Goal: Find specific page/section: Find specific page/section

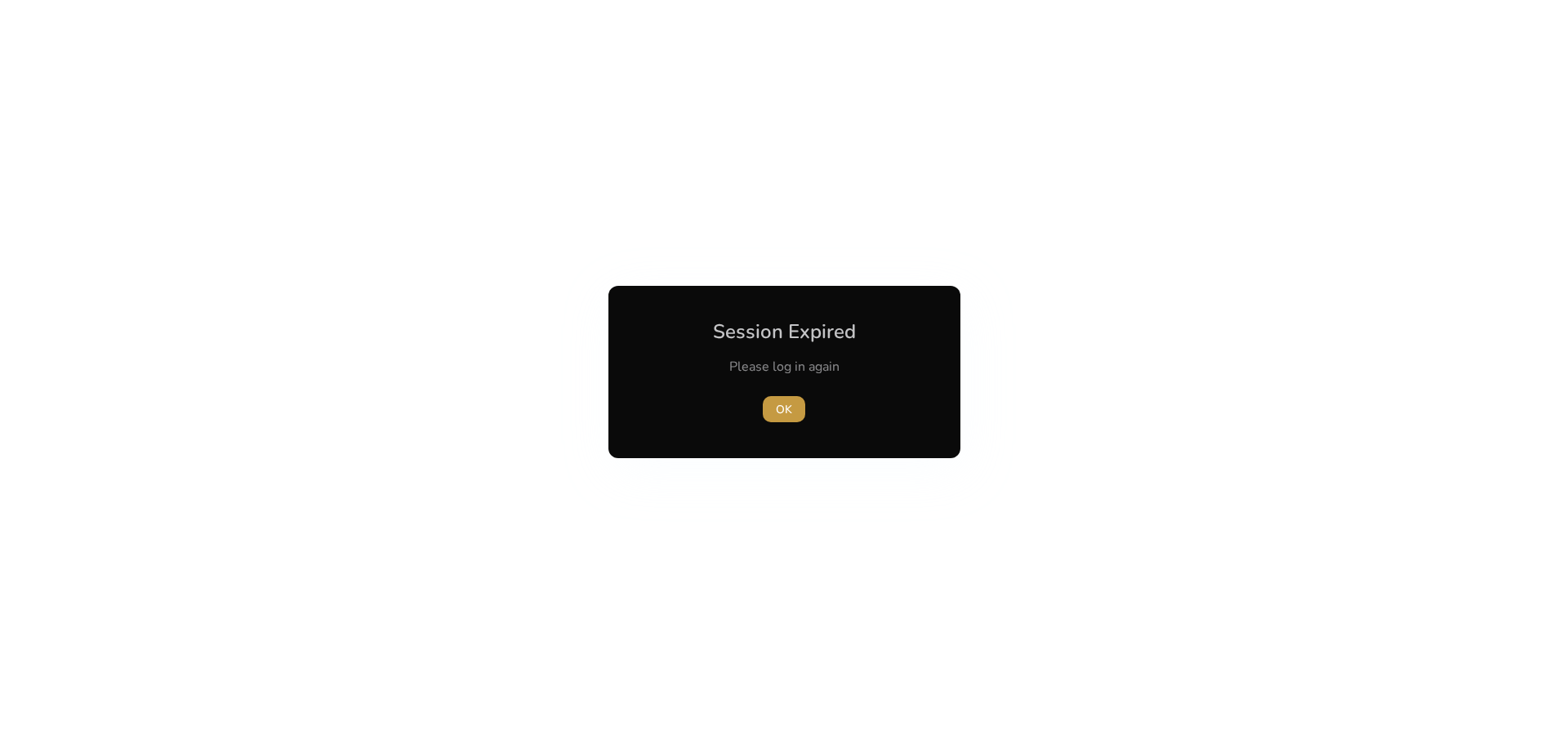
click at [777, 417] on span "OK" at bounding box center [784, 409] width 17 height 17
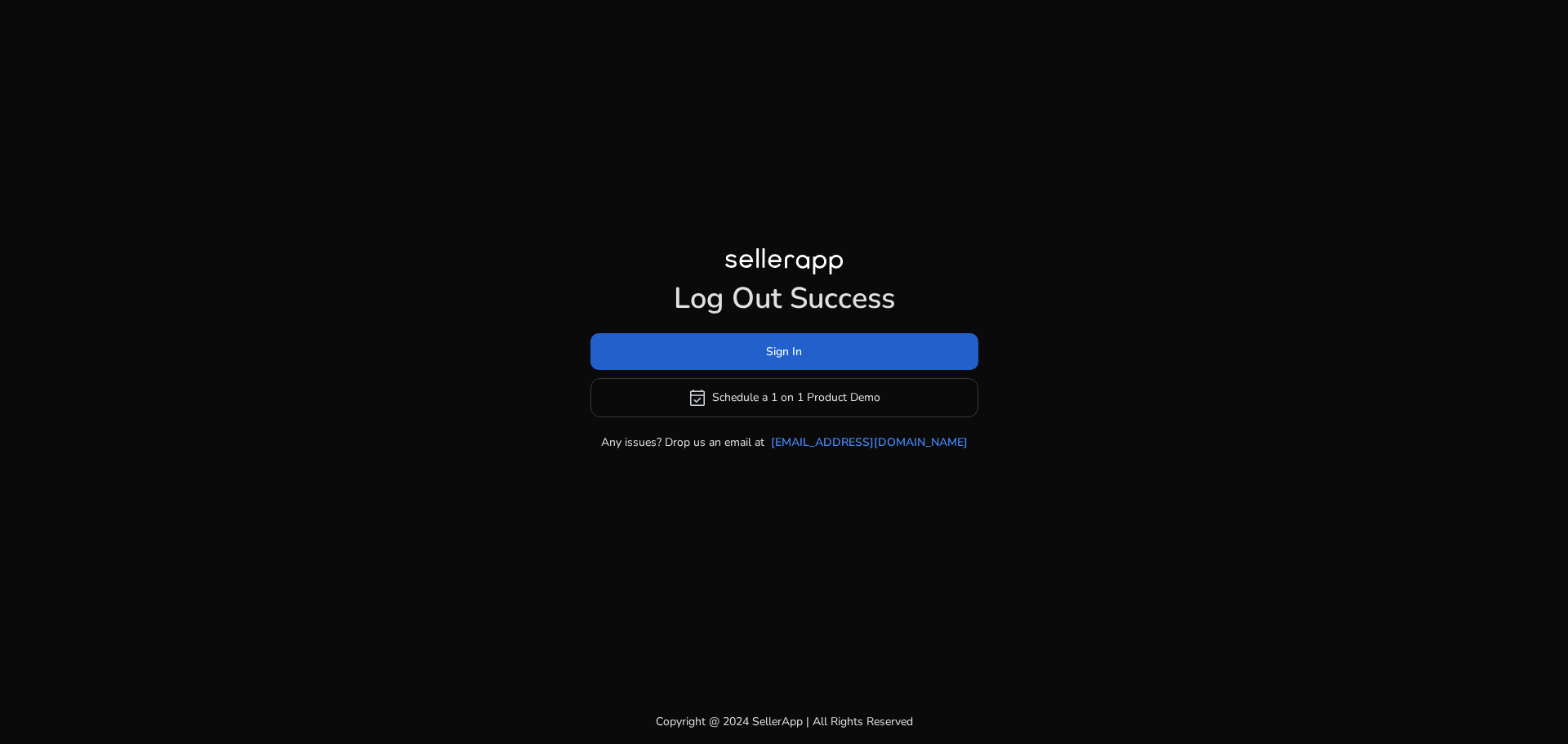
click at [747, 354] on span at bounding box center [784, 351] width 388 height 39
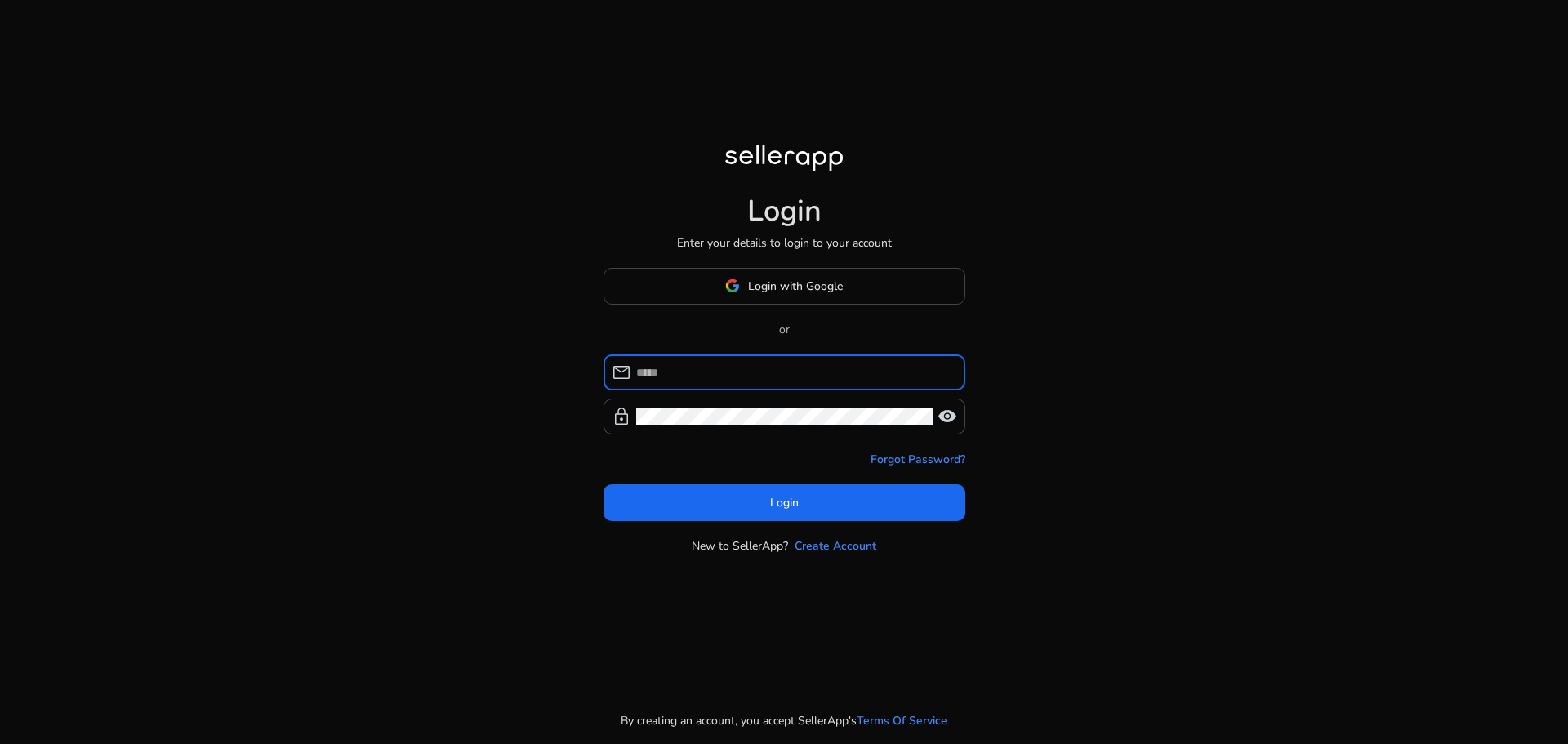
click at [701, 377] on input at bounding box center [794, 372] width 316 height 18
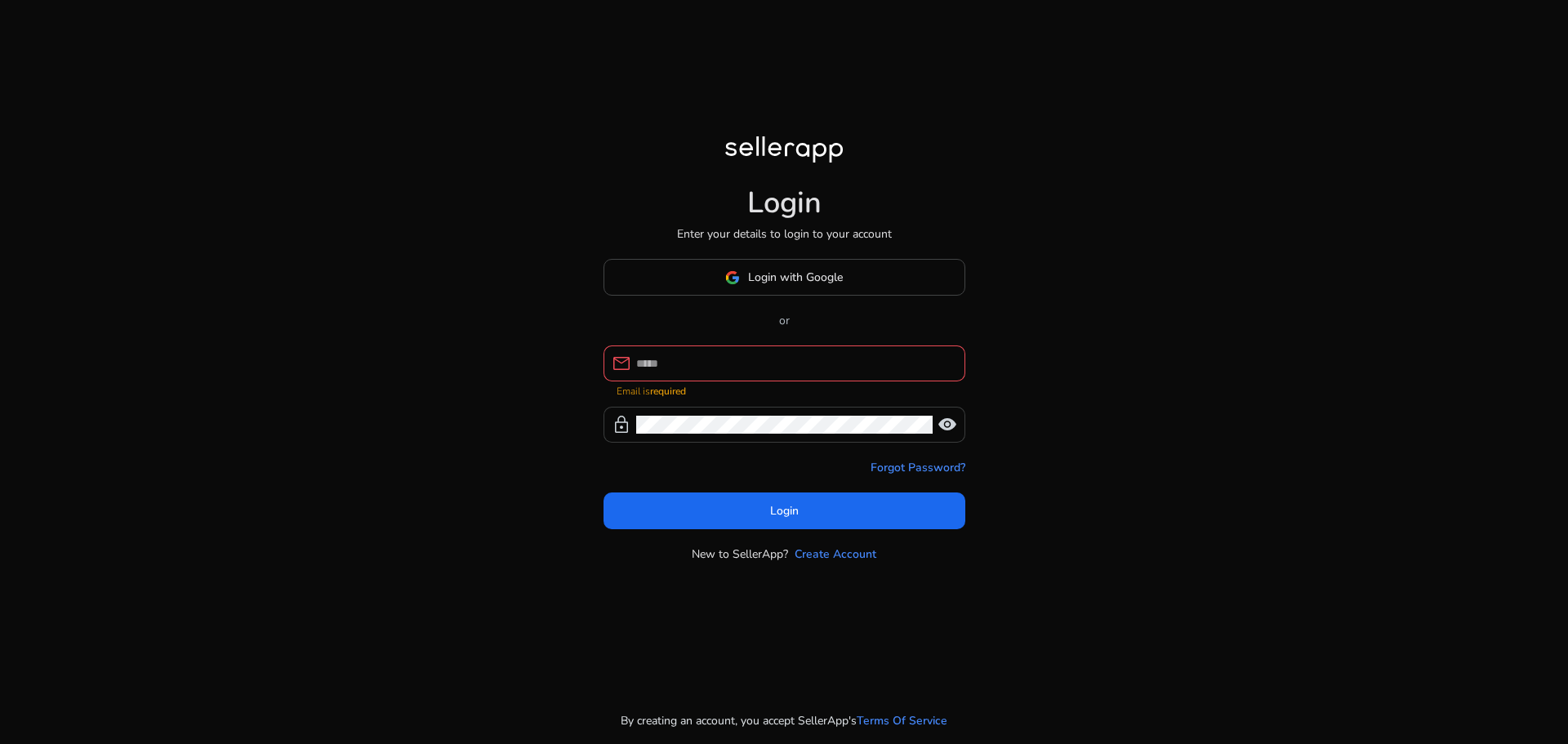
type input "**********"
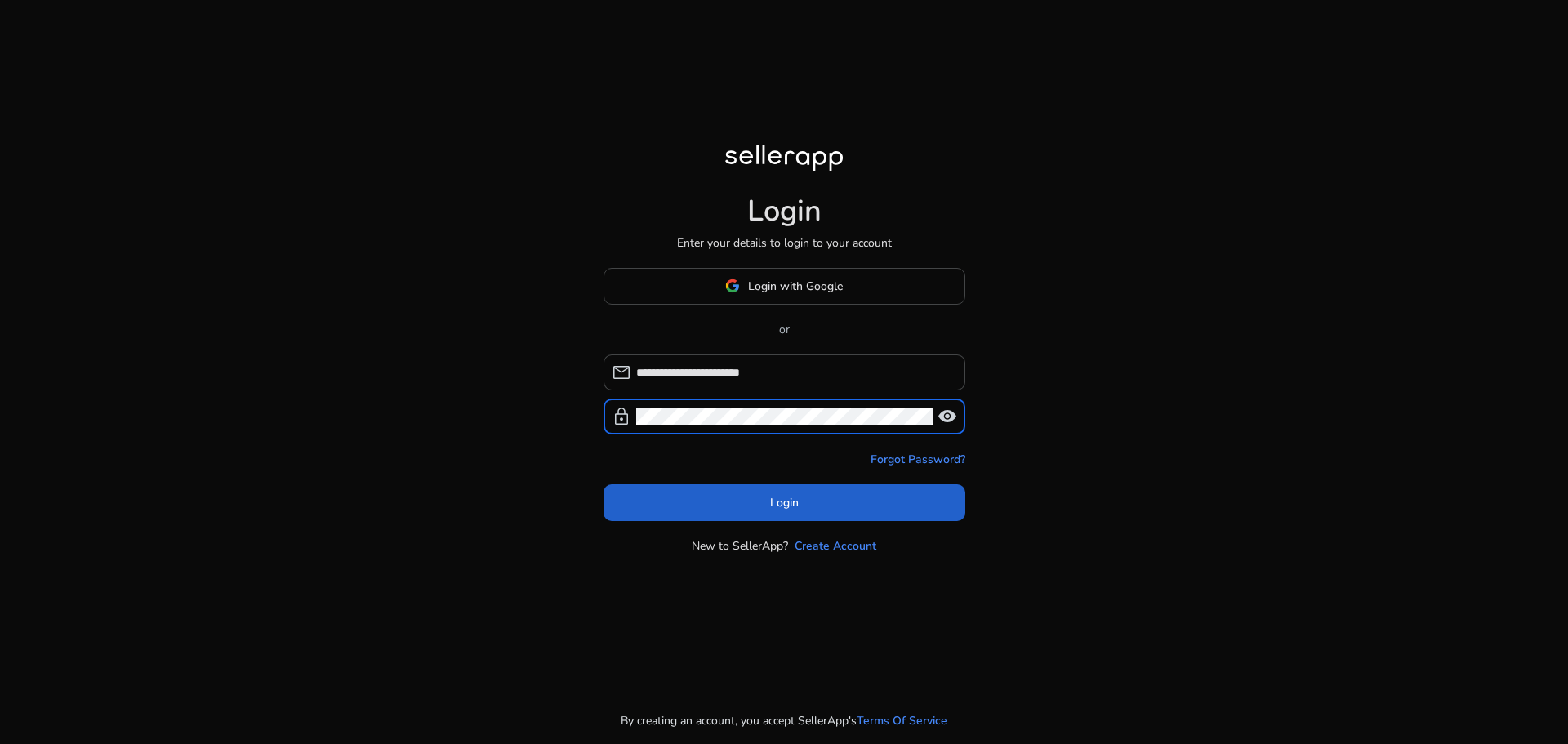
click at [789, 507] on span "Login" at bounding box center [784, 503] width 29 height 17
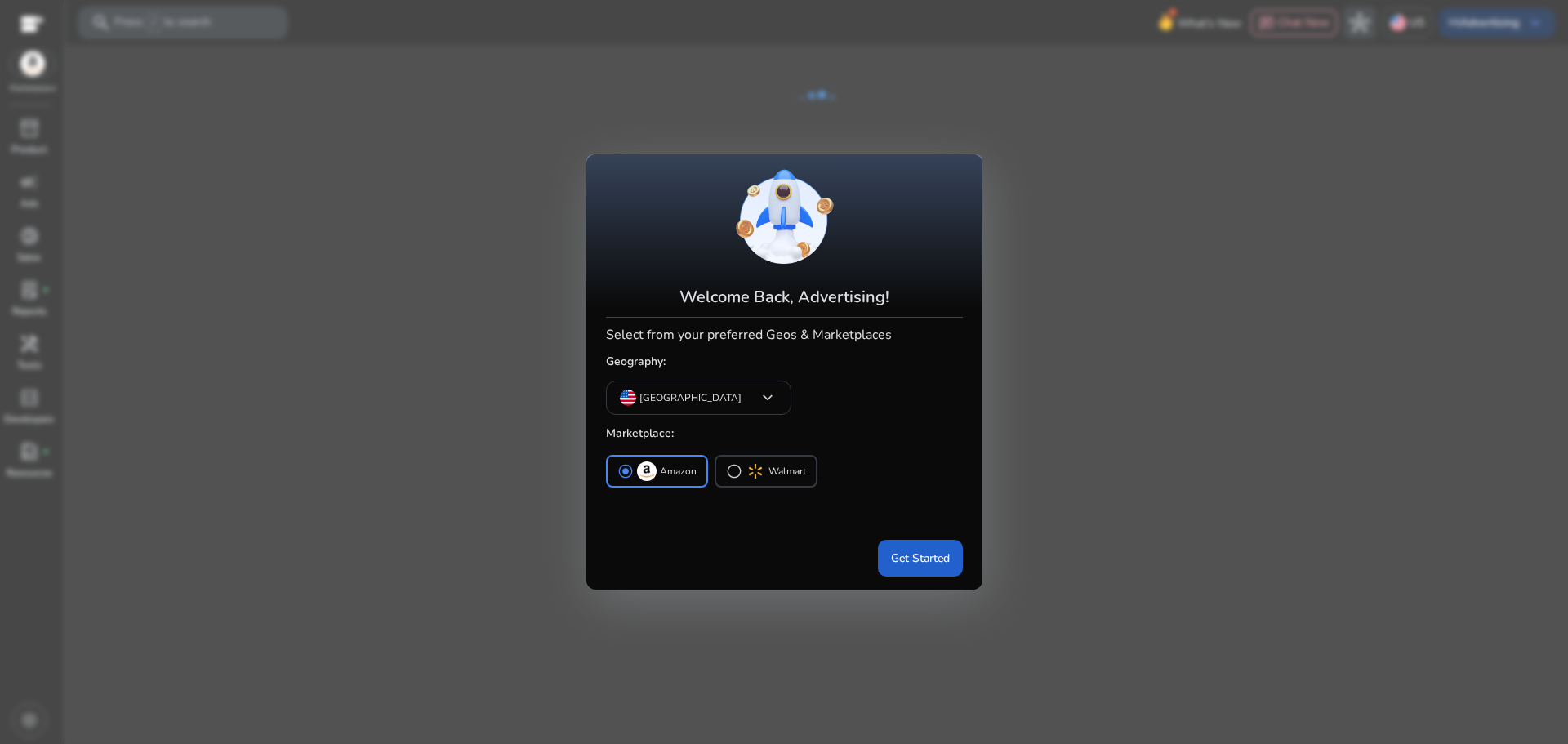
click at [933, 563] on span "Get Started" at bounding box center [920, 558] width 59 height 17
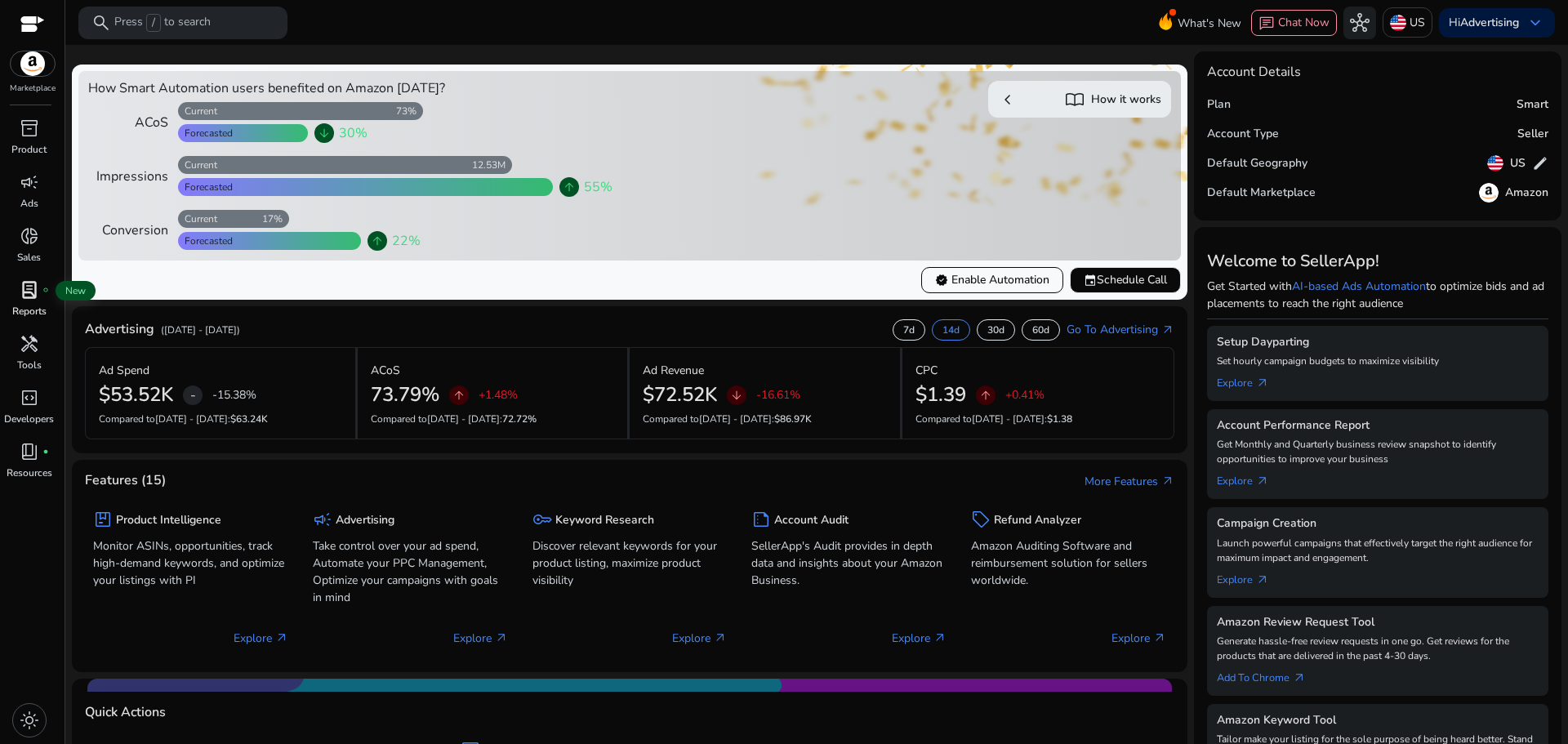
click at [31, 294] on span "lab_profile" at bounding box center [29, 289] width 20 height 20
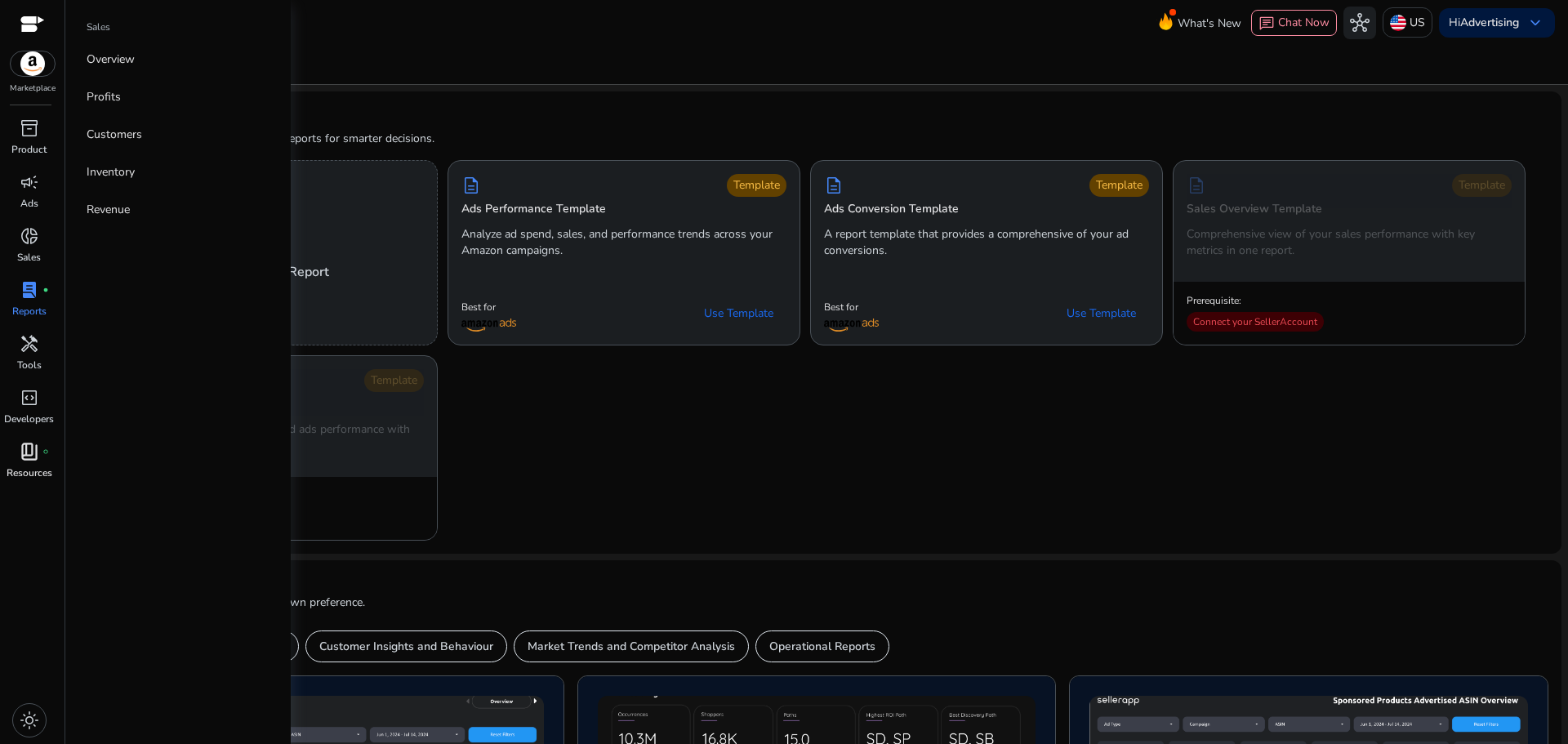
click at [31, 453] on span "book_4" at bounding box center [29, 451] width 20 height 20
